Goal: Information Seeking & Learning: Learn about a topic

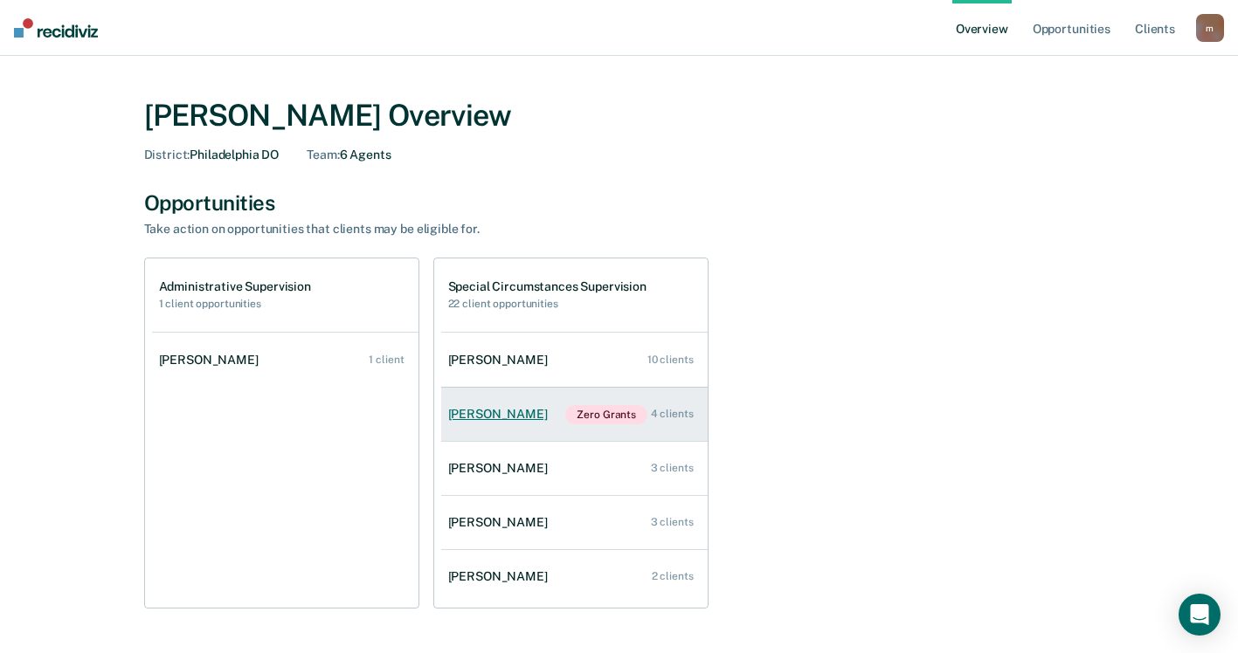
click at [478, 406] on link "Brandon Navoczynski Zero Grants 4 clients" at bounding box center [574, 415] width 266 height 54
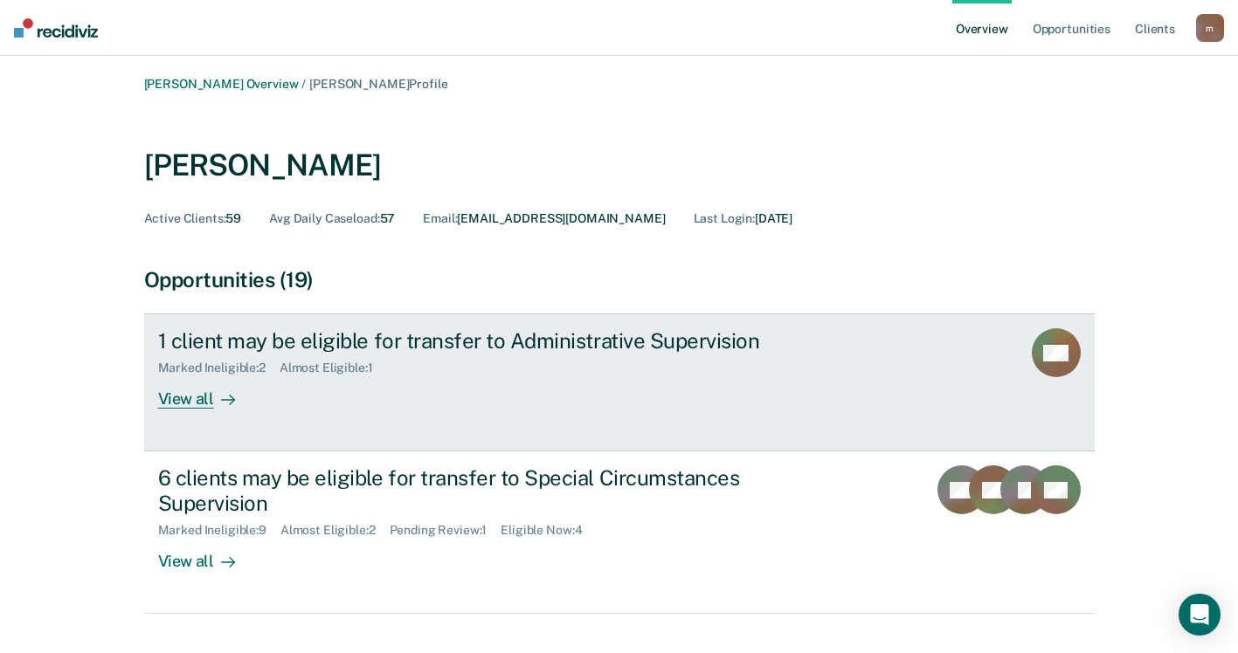
click at [453, 348] on div "1 client may be eligible for transfer to Administrative Supervision" at bounding box center [464, 340] width 613 height 25
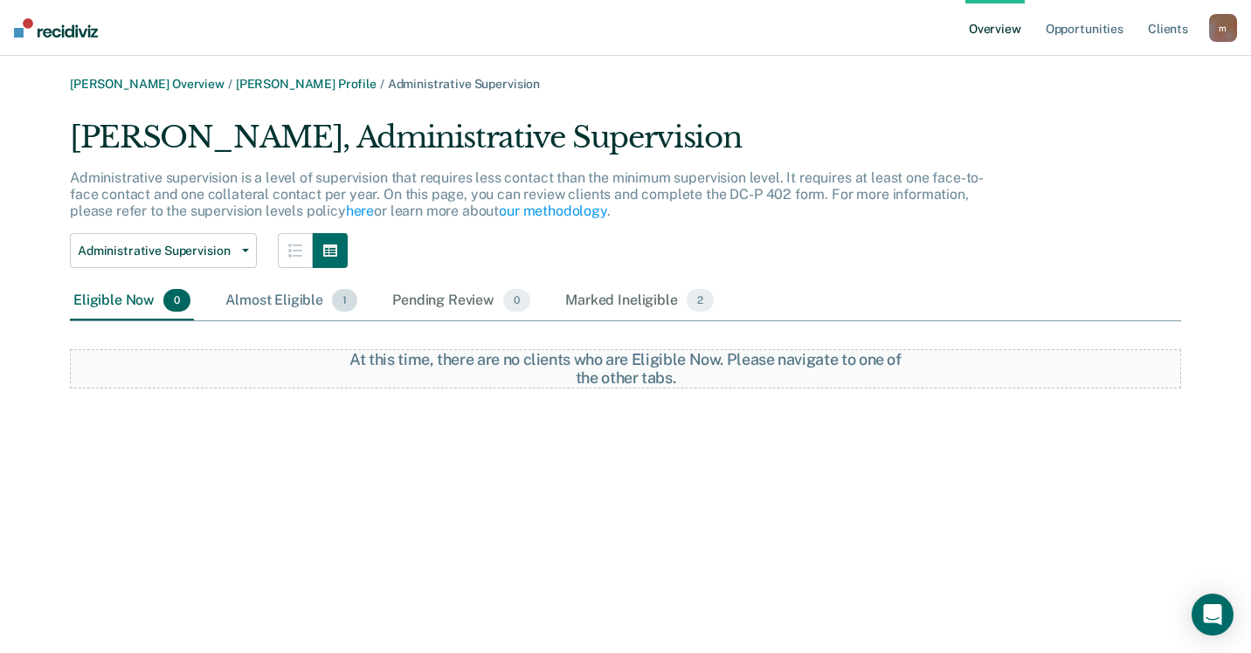
click at [264, 293] on div "Almost Eligible 1" at bounding box center [291, 301] width 139 height 38
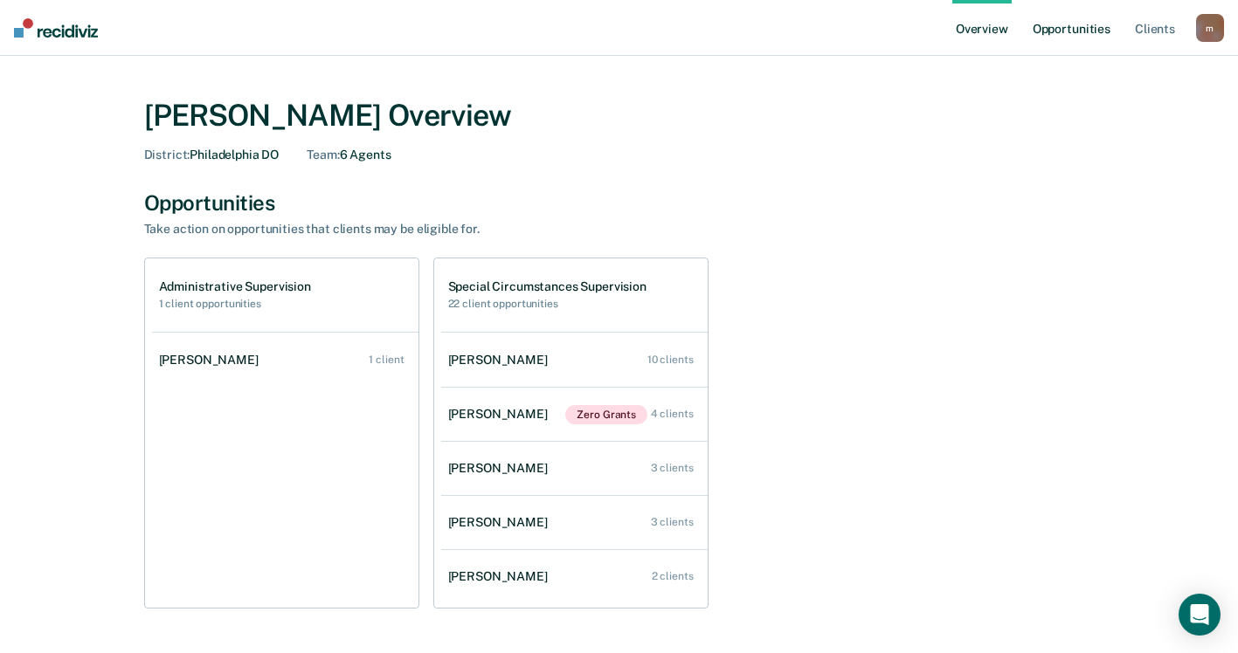
click at [1078, 31] on link "Opportunities" at bounding box center [1071, 28] width 85 height 56
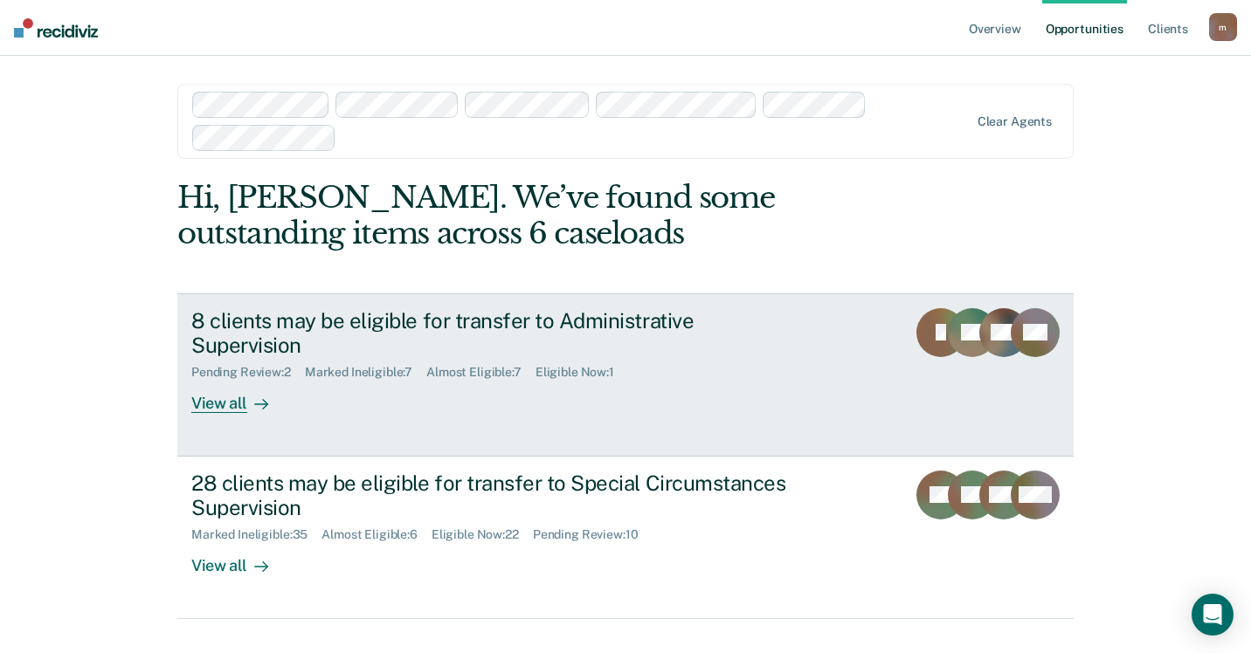
click at [617, 328] on div "8 clients may be eligible for transfer to Administrative Supervision" at bounding box center [497, 333] width 613 height 51
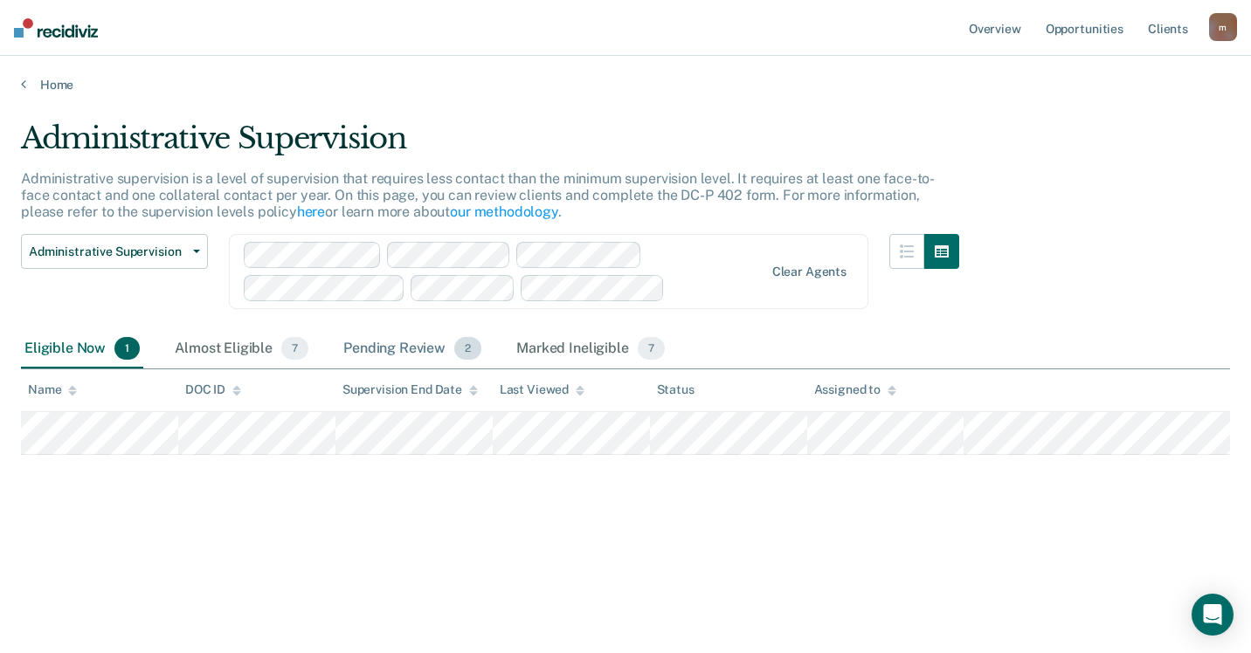
click at [409, 343] on div "Pending Review 2" at bounding box center [412, 349] width 145 height 38
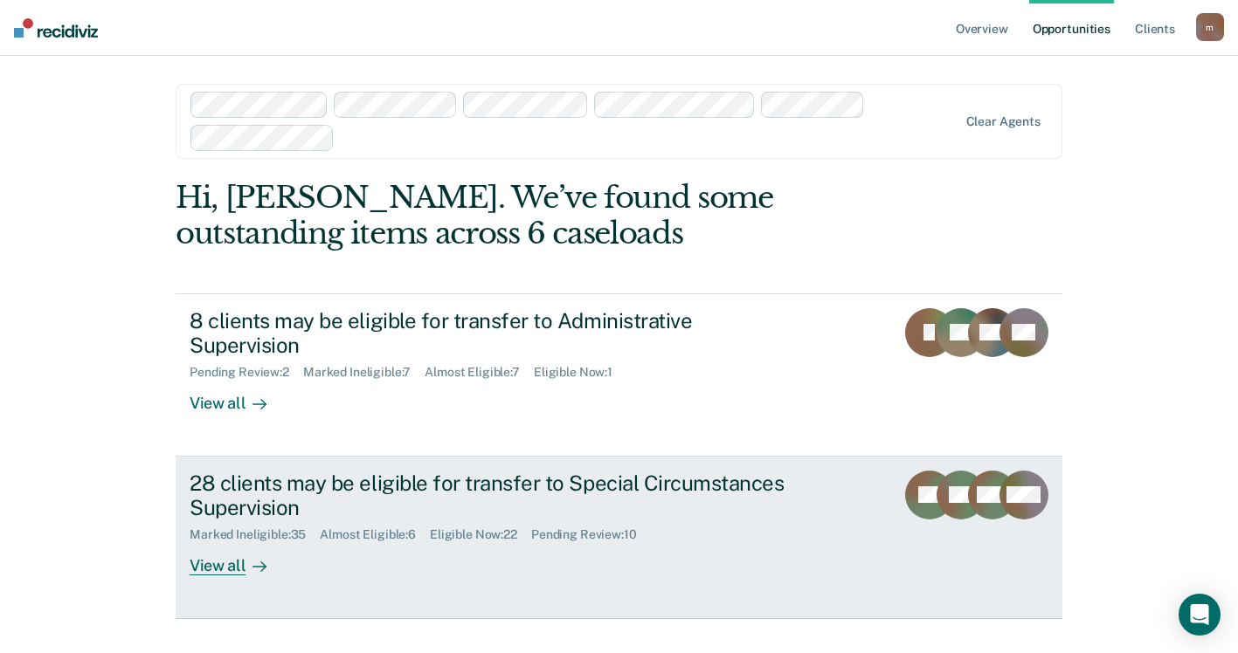
click at [233, 566] on div "View all" at bounding box center [239, 559] width 98 height 34
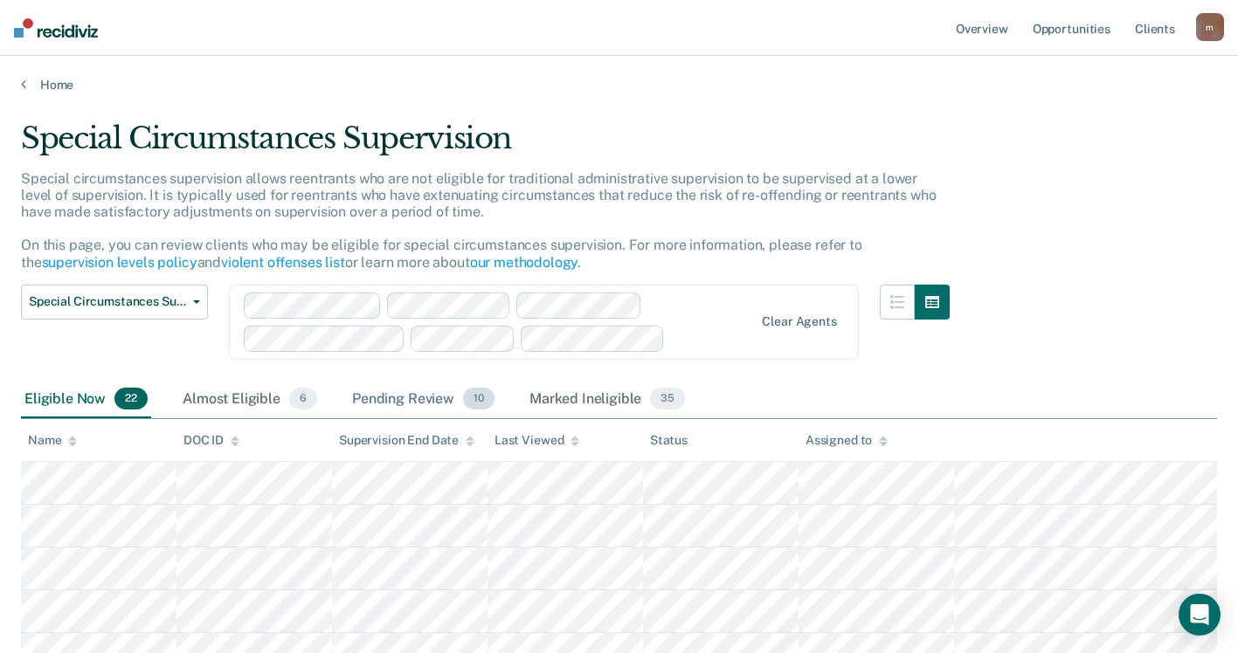
click at [436, 403] on div "Pending Review 10" at bounding box center [422, 400] width 149 height 38
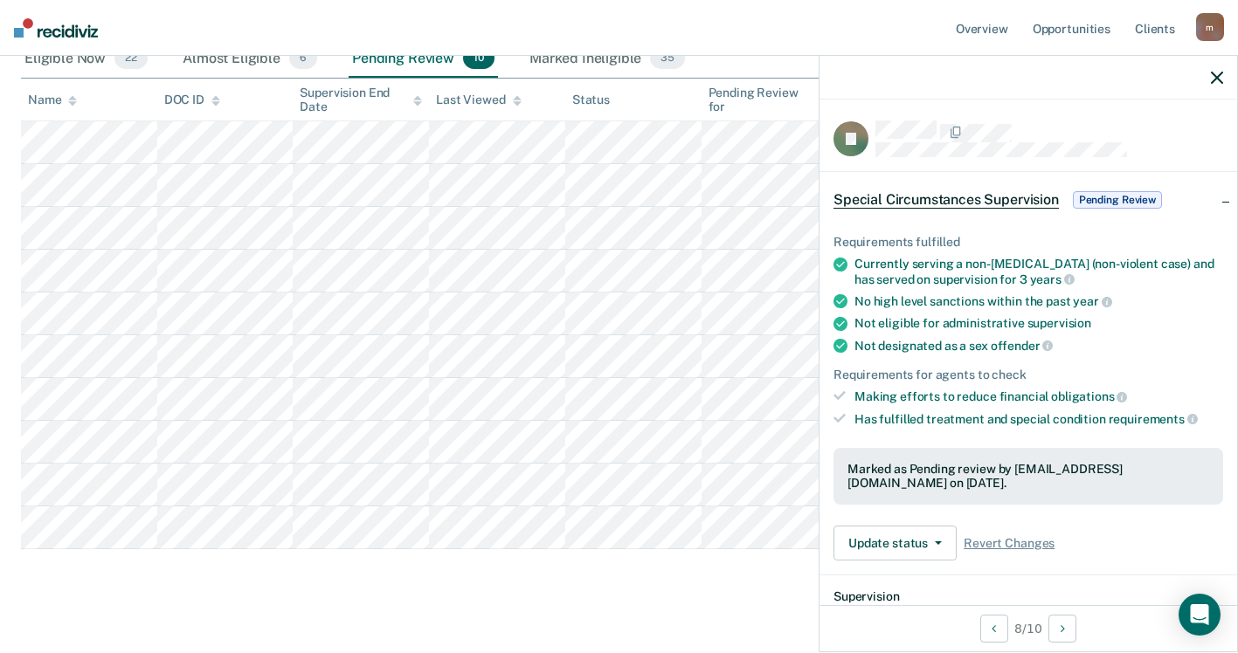
scroll to position [362, 0]
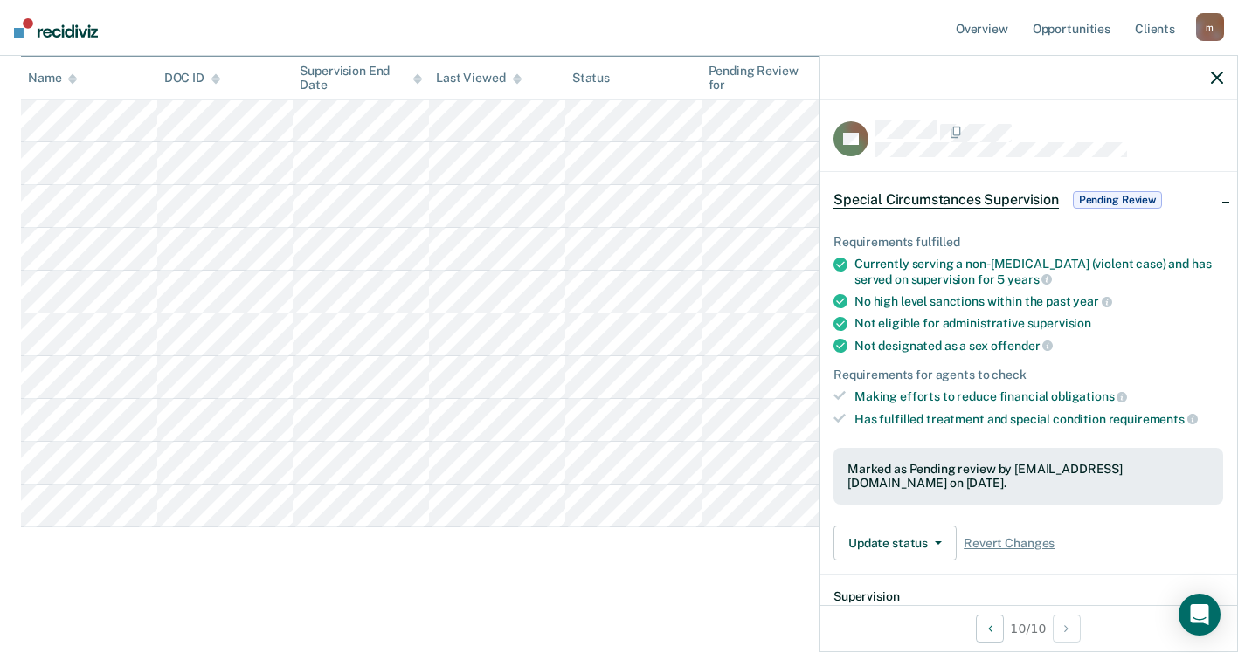
click at [469, 535] on div "Special Circumstances Supervision Special circumstances supervision allows reen…" at bounding box center [619, 168] width 1196 height 820
